Goal: Information Seeking & Learning: Learn about a topic

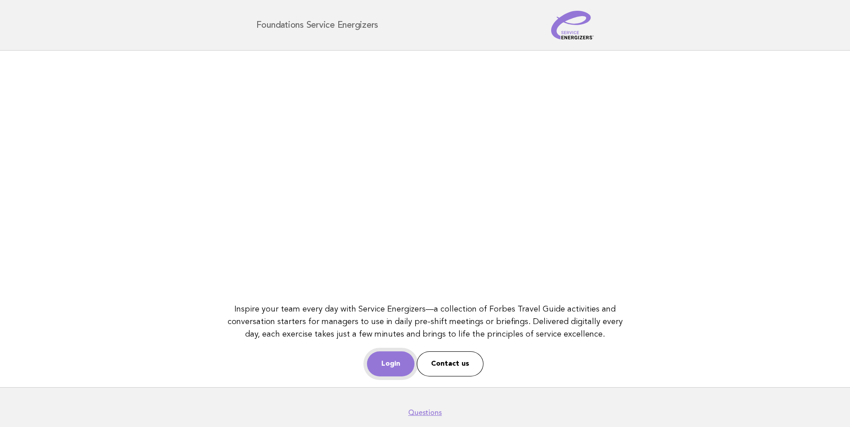
click at [393, 361] on link "Login" at bounding box center [390, 364] width 47 height 25
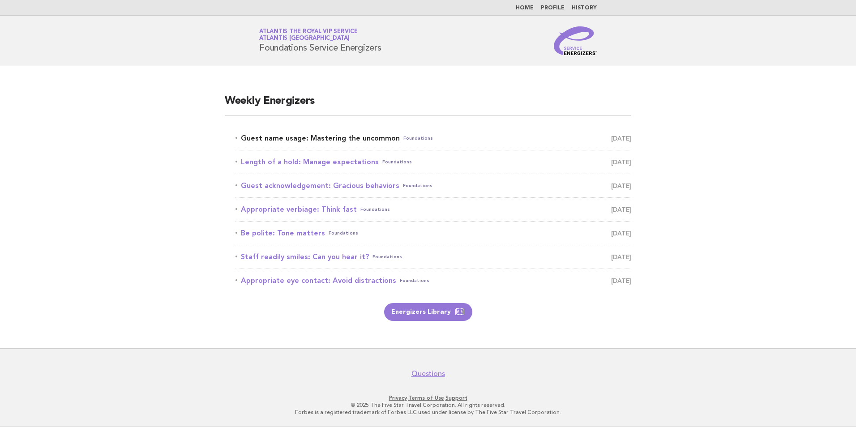
click at [315, 134] on link "Guest name usage: Mastering the uncommon Foundations September 16" at bounding box center [434, 138] width 396 height 13
